Goal: Information Seeking & Learning: Understand process/instructions

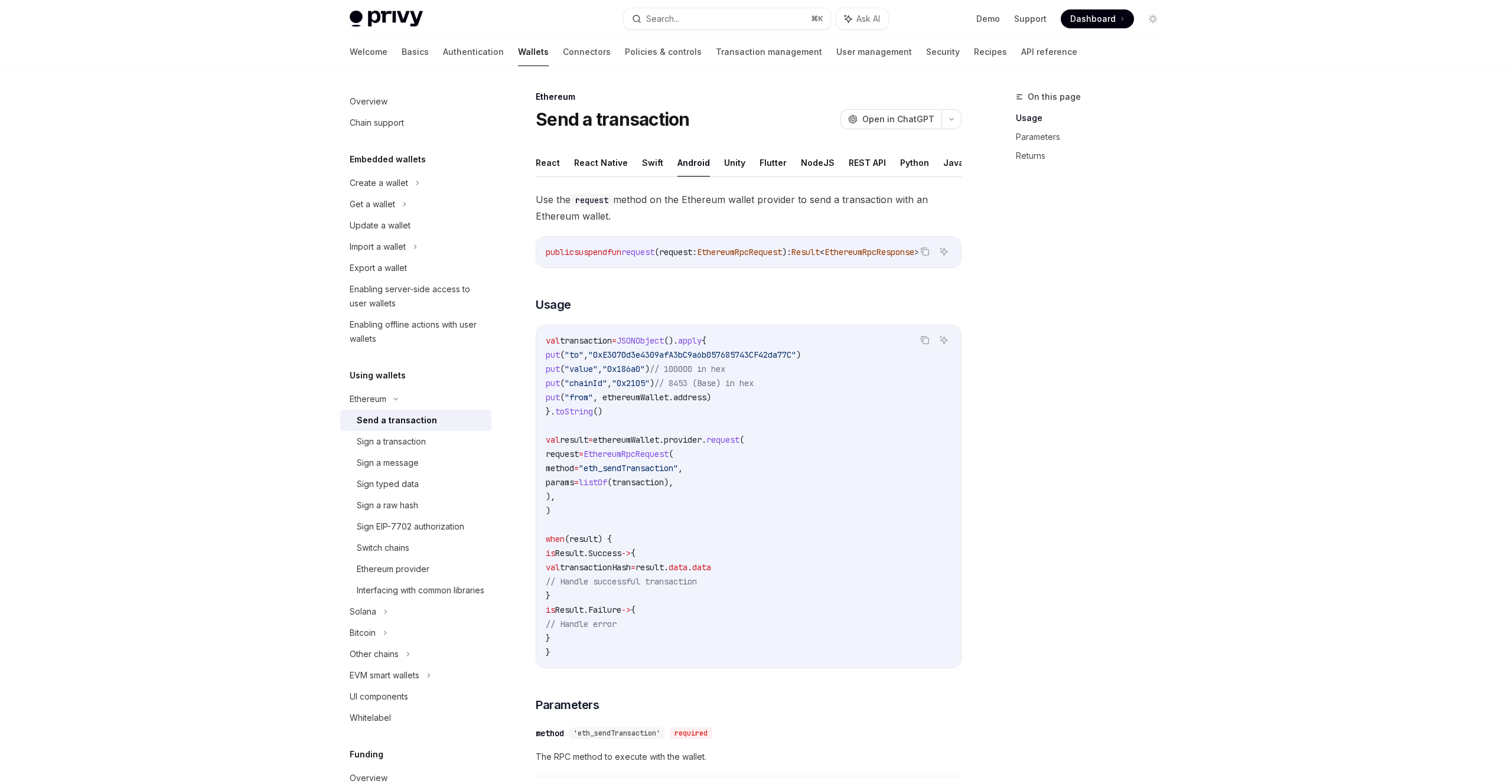
scroll to position [75, 0]
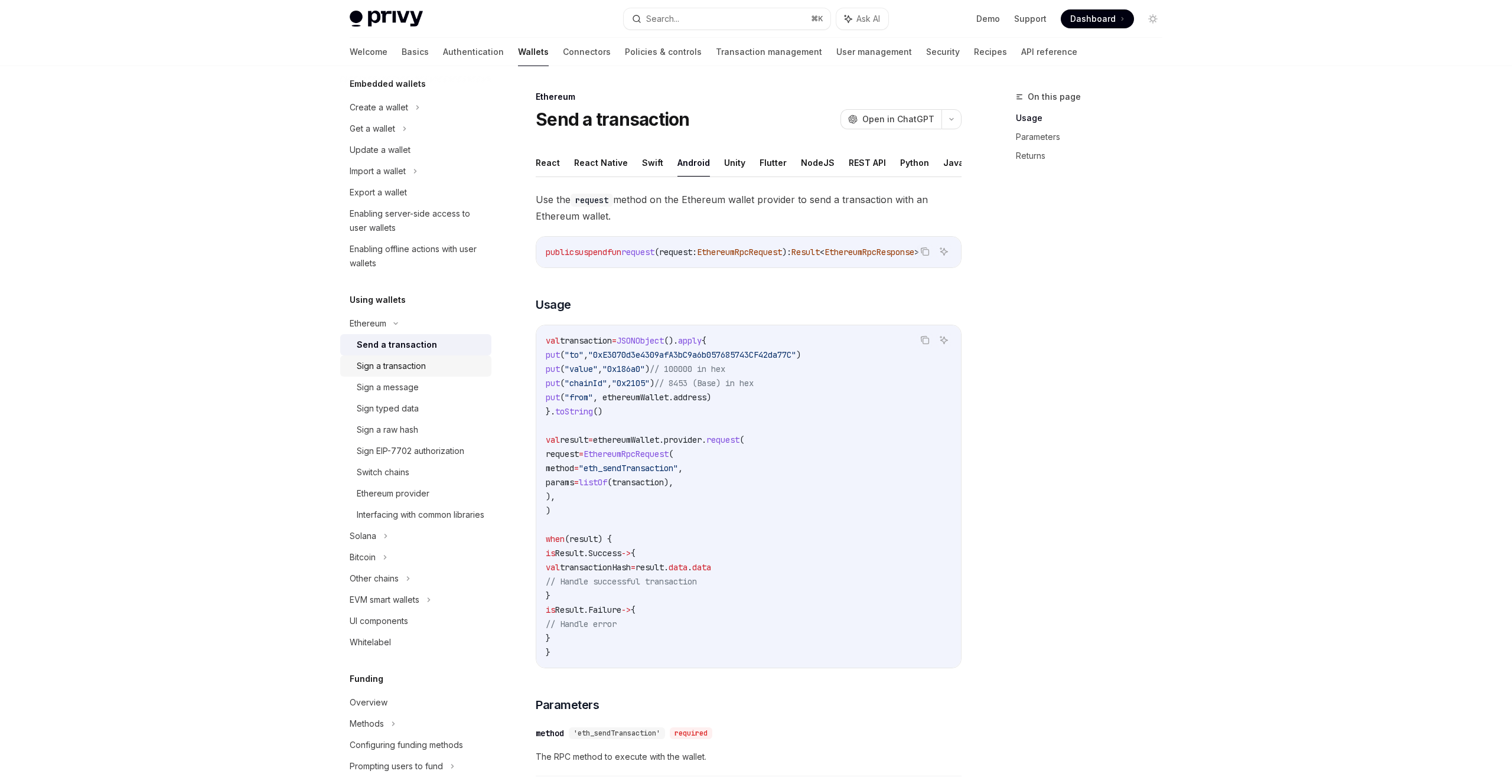
click at [391, 369] on div "Sign a transaction" at bounding box center [392, 366] width 69 height 14
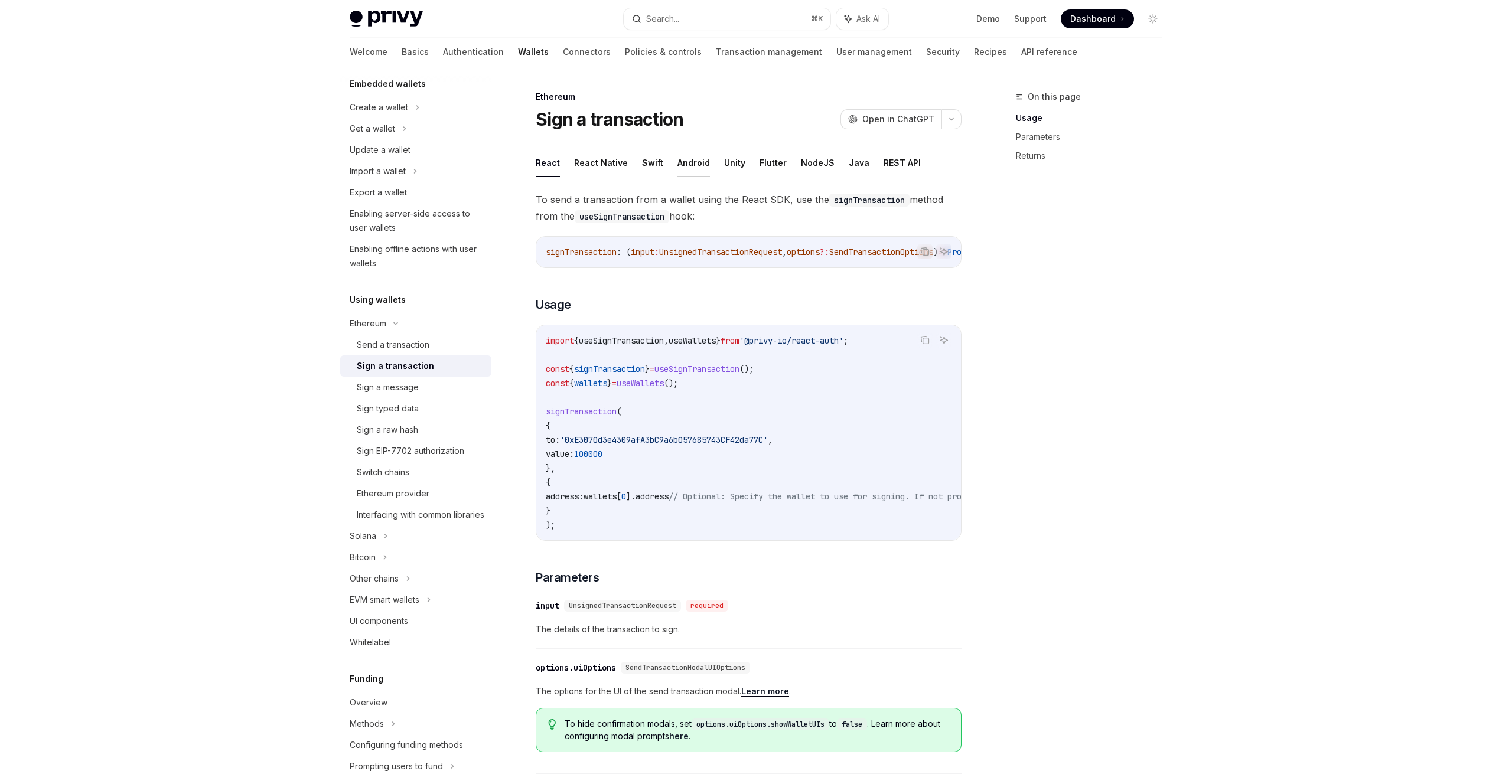
click at [695, 170] on button "Android" at bounding box center [693, 163] width 33 height 28
type textarea "*"
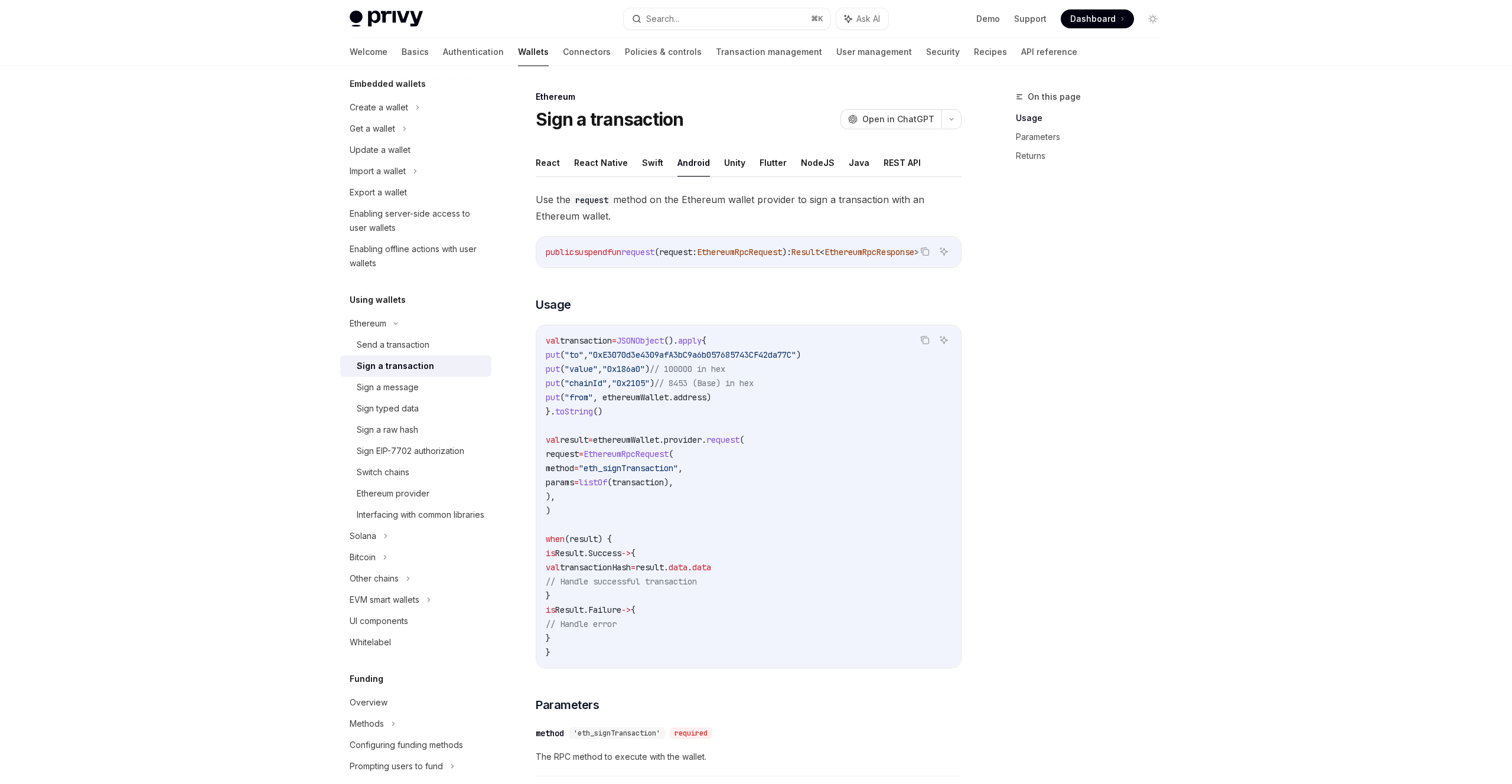
click at [678, 471] on span ""eth_signTransaction"" at bounding box center [628, 468] width 99 height 10
click at [619, 506] on code "val transaction = JSONObject (). apply { put ( "to" , "0xE3070d3e4309afA3bC9a6b…" at bounding box center [749, 496] width 406 height 326
click at [678, 465] on span ""eth_signTransaction"" at bounding box center [628, 468] width 99 height 10
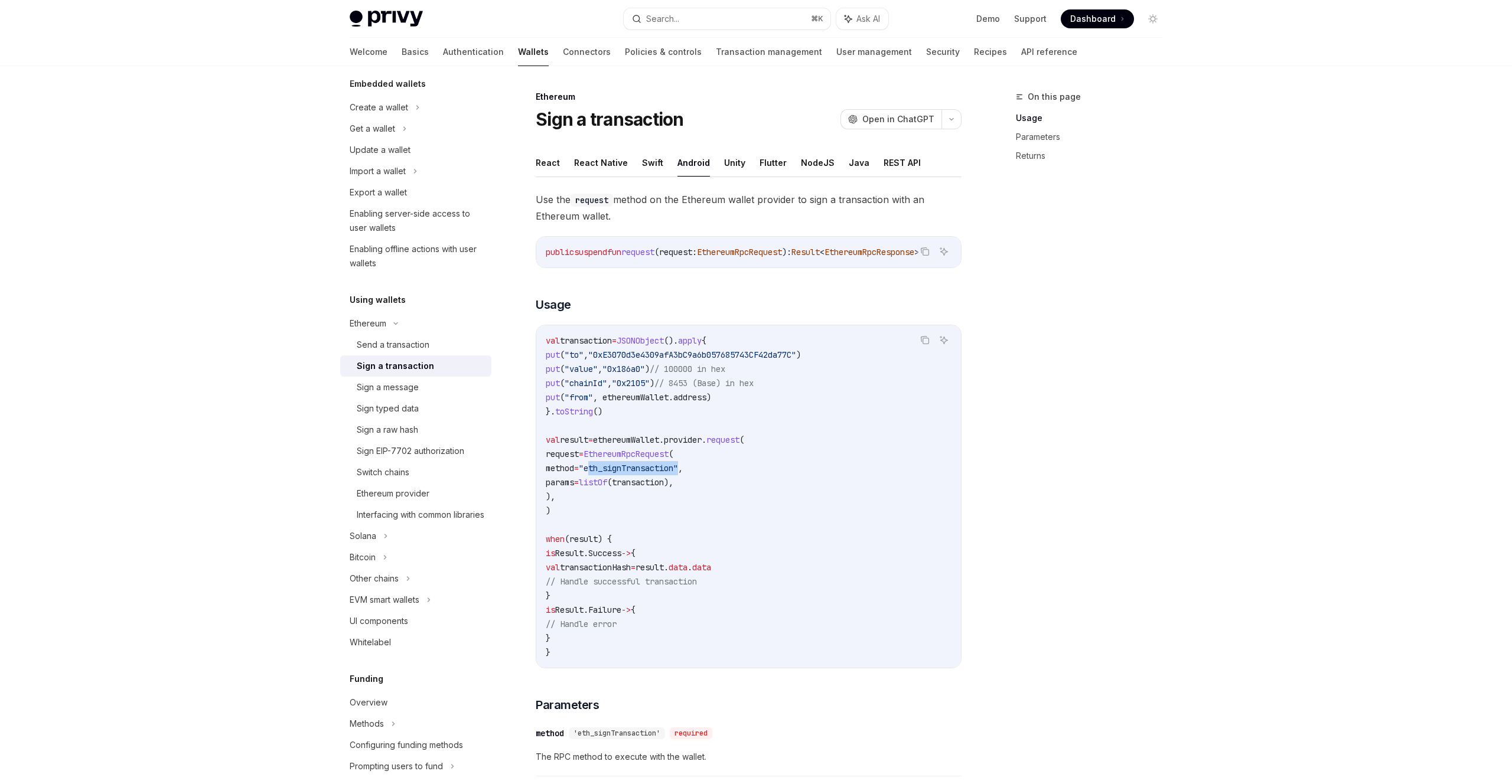
click at [673, 464] on span ""eth_signTransaction"" at bounding box center [628, 468] width 99 height 10
copy span "eth_signTransaction"
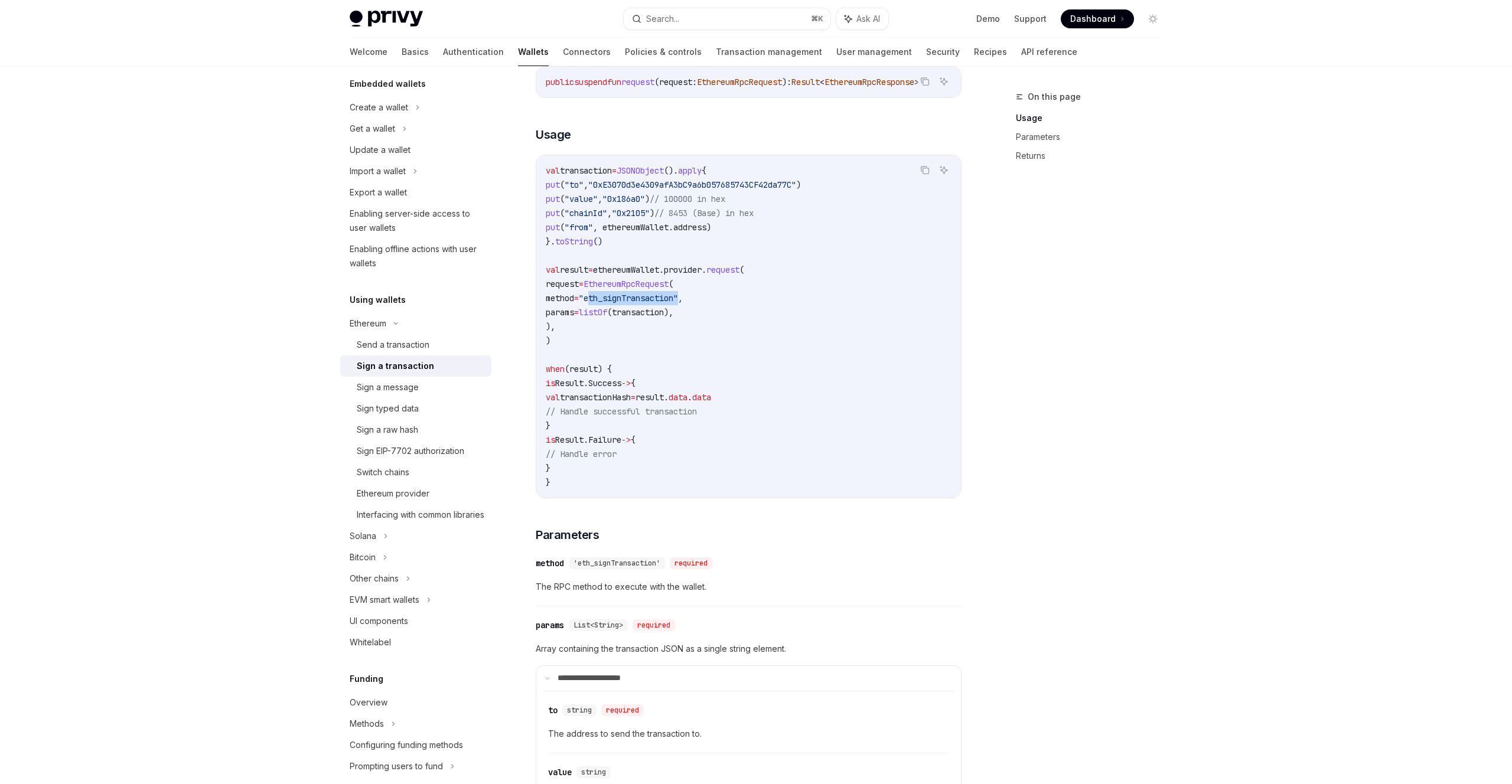
scroll to position [231, 0]
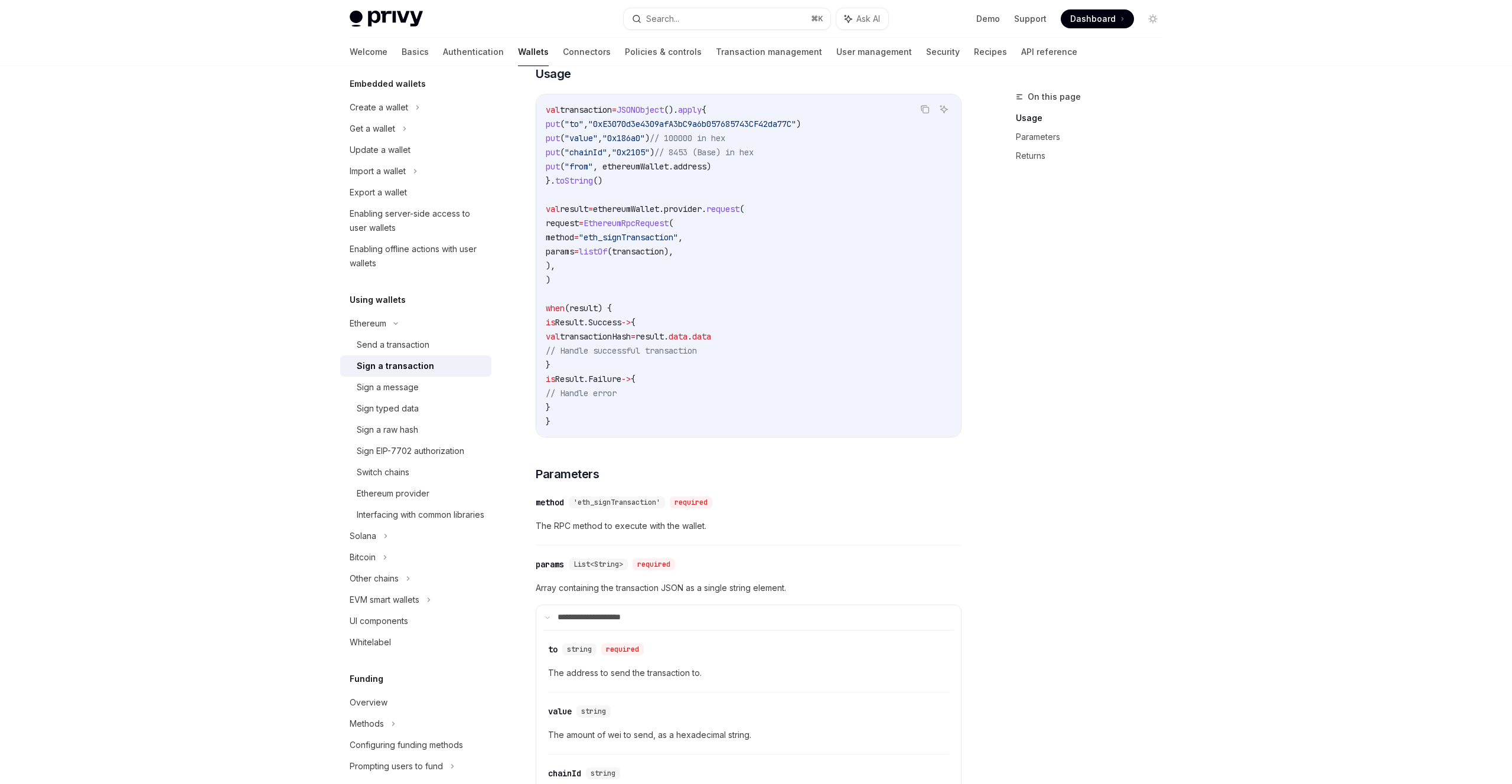
click at [631, 339] on span "transactionHash" at bounding box center [595, 336] width 71 height 10
click at [711, 334] on span "data" at bounding box center [701, 336] width 19 height 10
click at [670, 409] on code "val transaction = JSONObject (). apply { put ( "to" , "0xE3070d3e4309afA3bC9a6b…" at bounding box center [749, 266] width 406 height 326
